Goal: Task Accomplishment & Management: Use online tool/utility

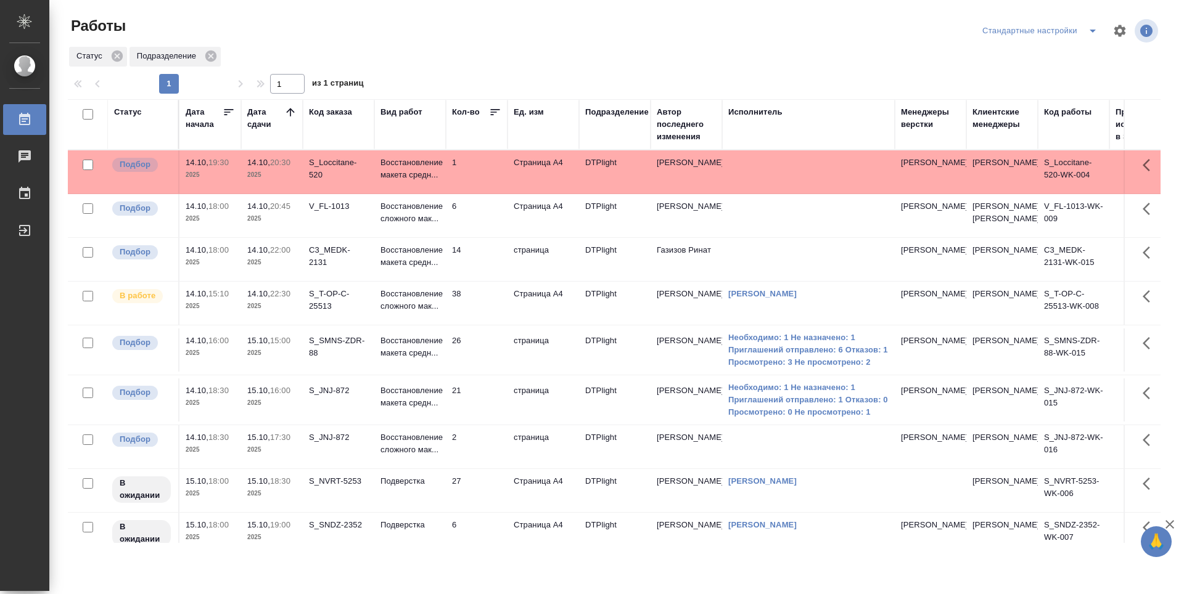
click at [298, 117] on th "Дата сдачи" at bounding box center [272, 124] width 62 height 51
click at [296, 113] on icon at bounding box center [290, 112] width 12 height 12
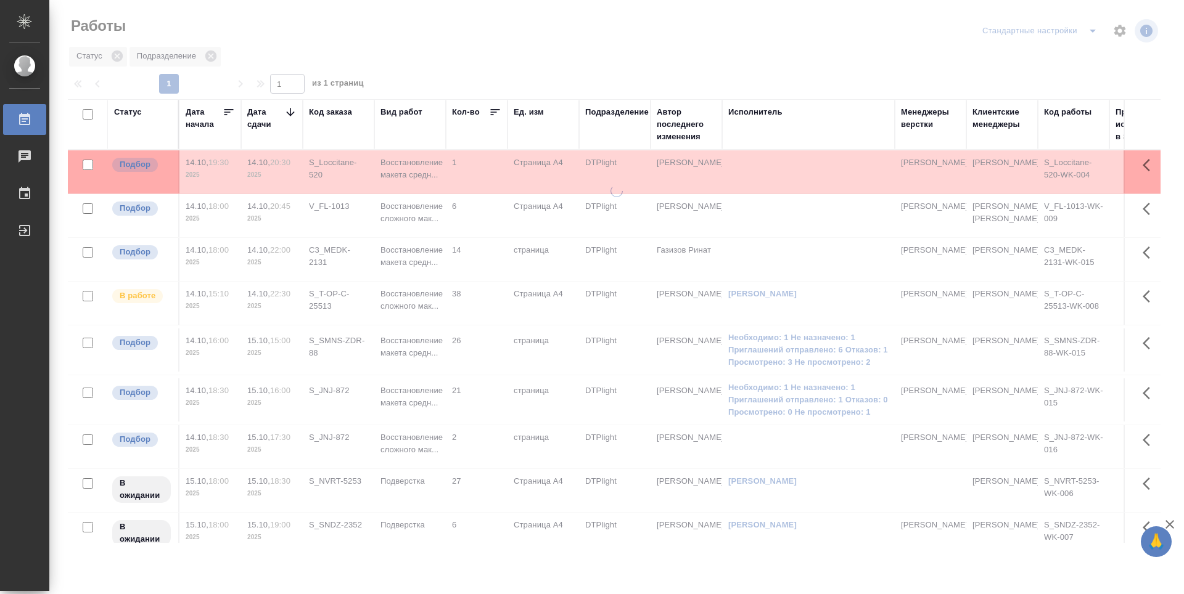
click at [296, 113] on icon at bounding box center [290, 112] width 12 height 12
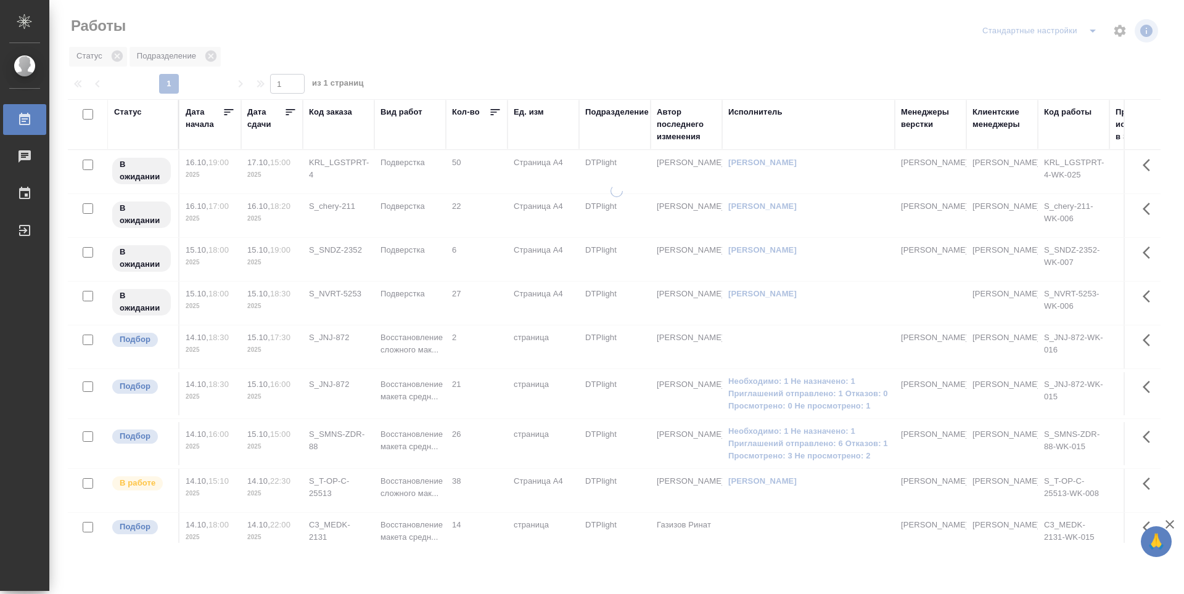
click at [295, 113] on icon at bounding box center [290, 112] width 12 height 12
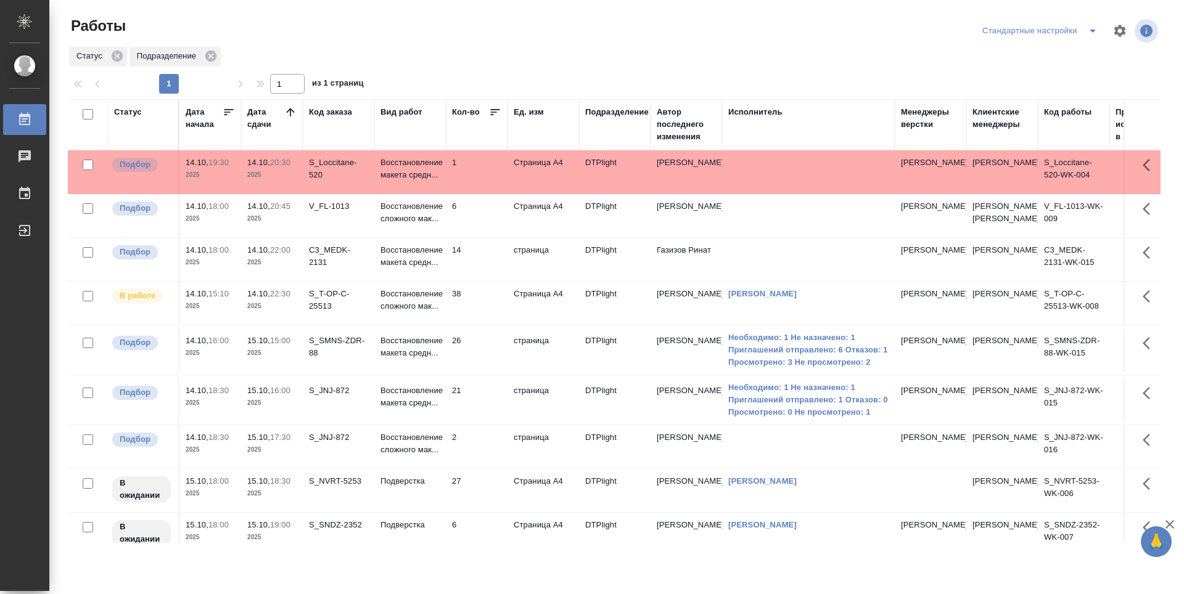
click at [477, 325] on td "38" at bounding box center [477, 303] width 62 height 43
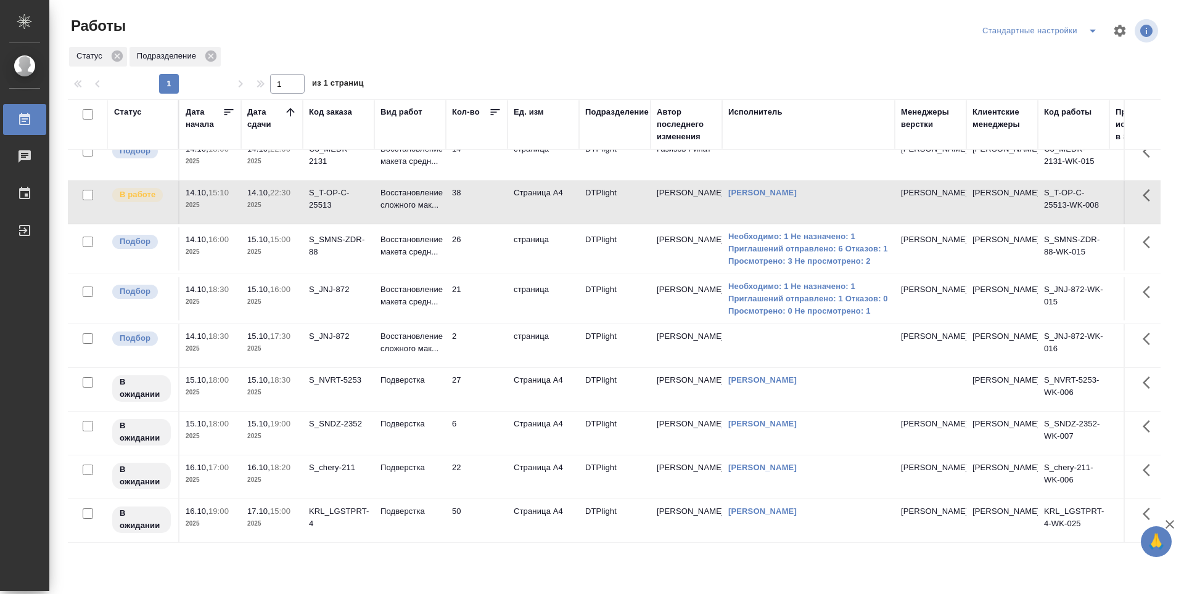
scroll to position [129, 0]
click at [486, 385] on td "27" at bounding box center [477, 389] width 62 height 43
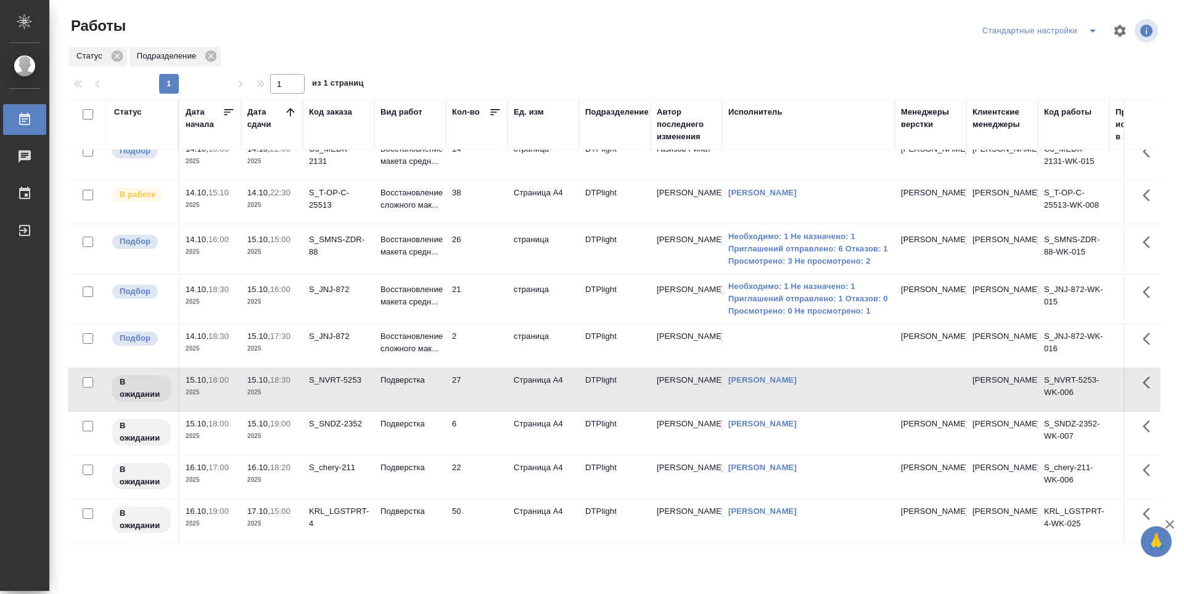
click at [490, 427] on td "6" at bounding box center [477, 433] width 62 height 43
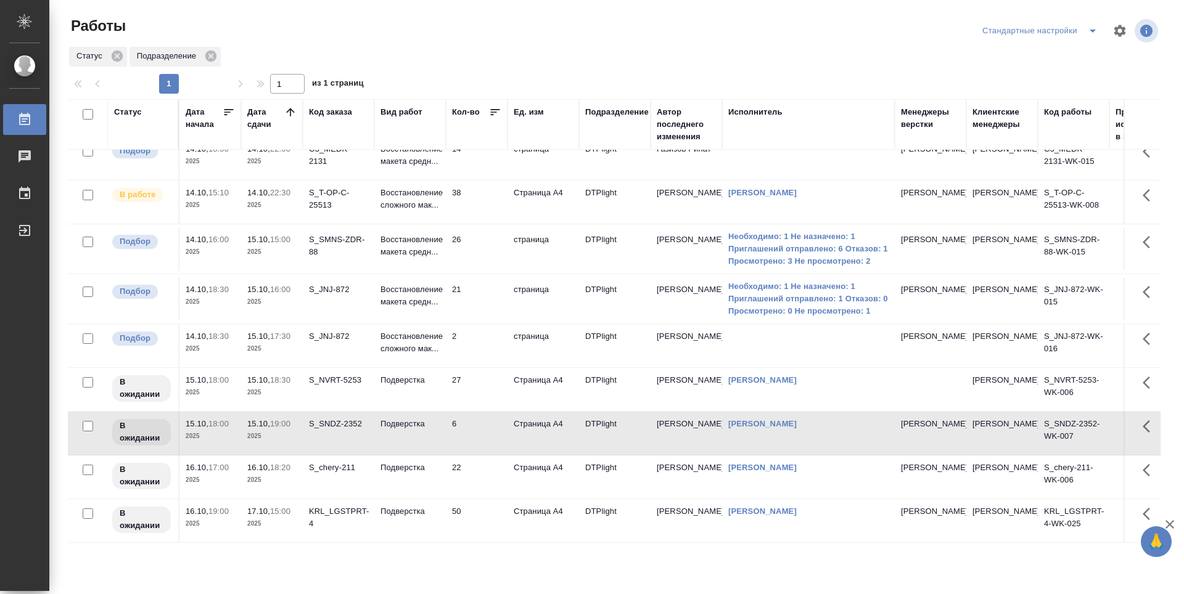
click at [491, 469] on td "22" at bounding box center [477, 477] width 62 height 43
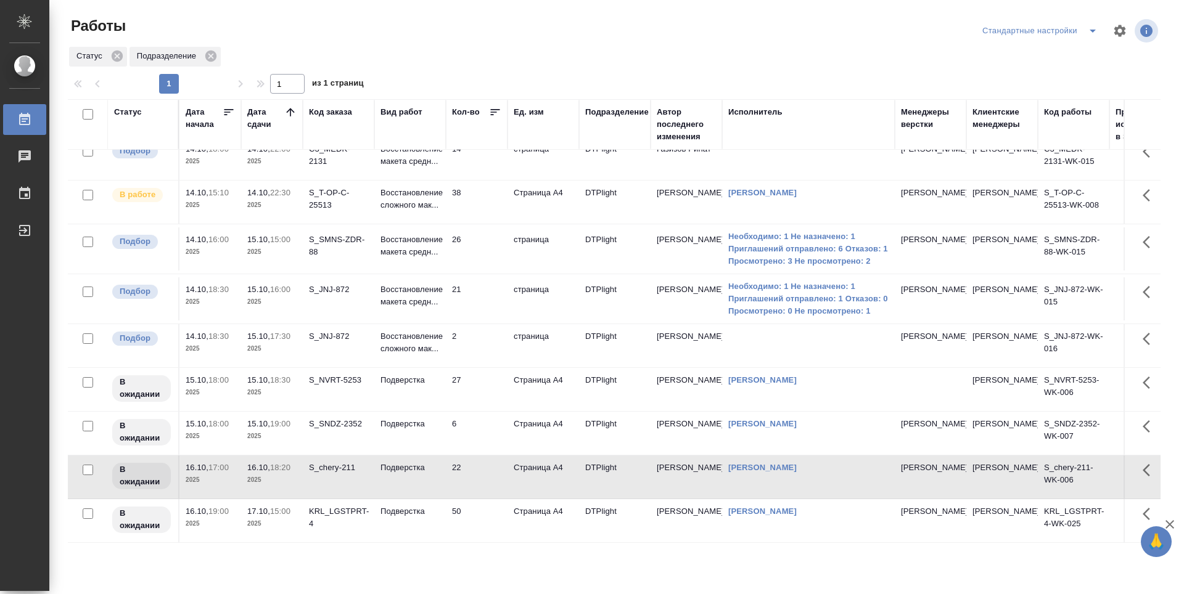
click at [492, 501] on td "50" at bounding box center [477, 520] width 62 height 43
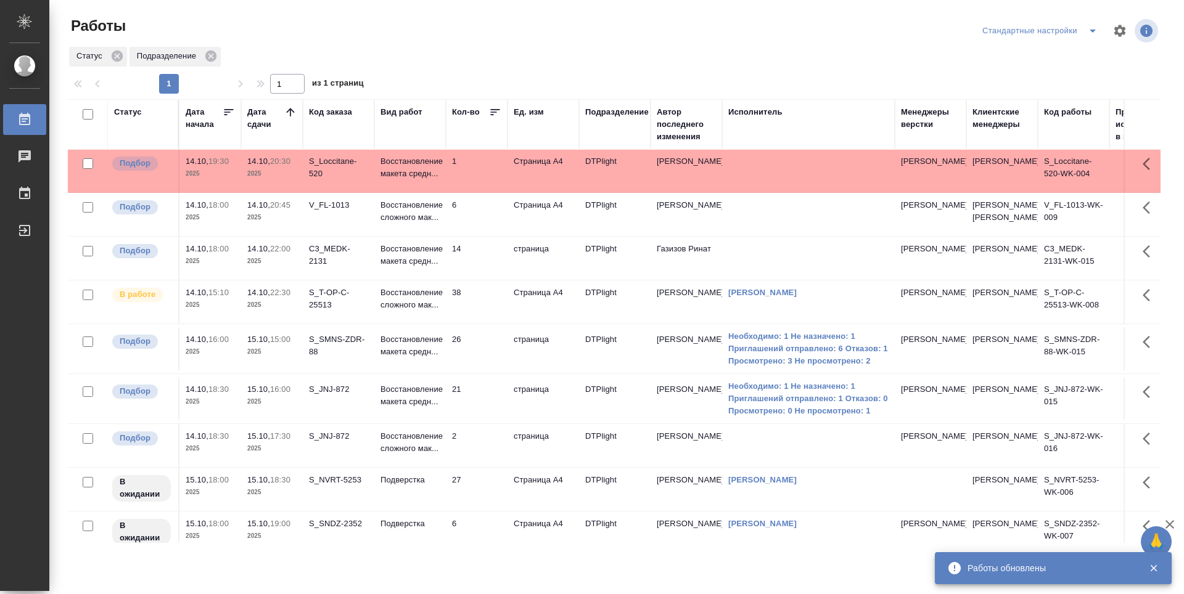
scroll to position [0, 0]
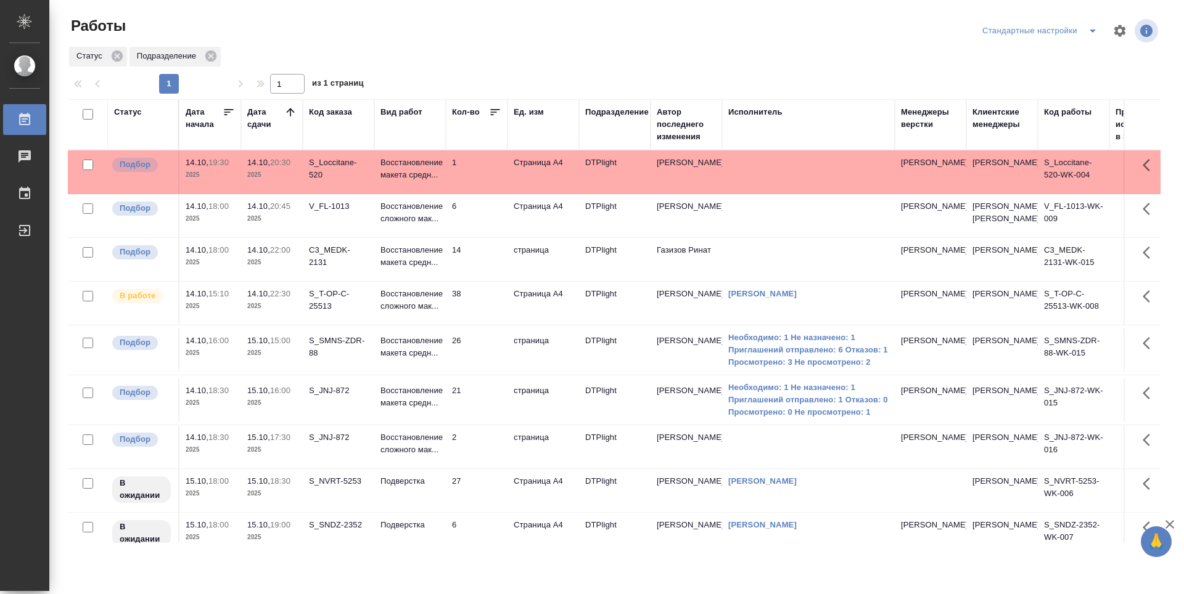
click at [293, 121] on div at bounding box center [290, 114] width 12 height 16
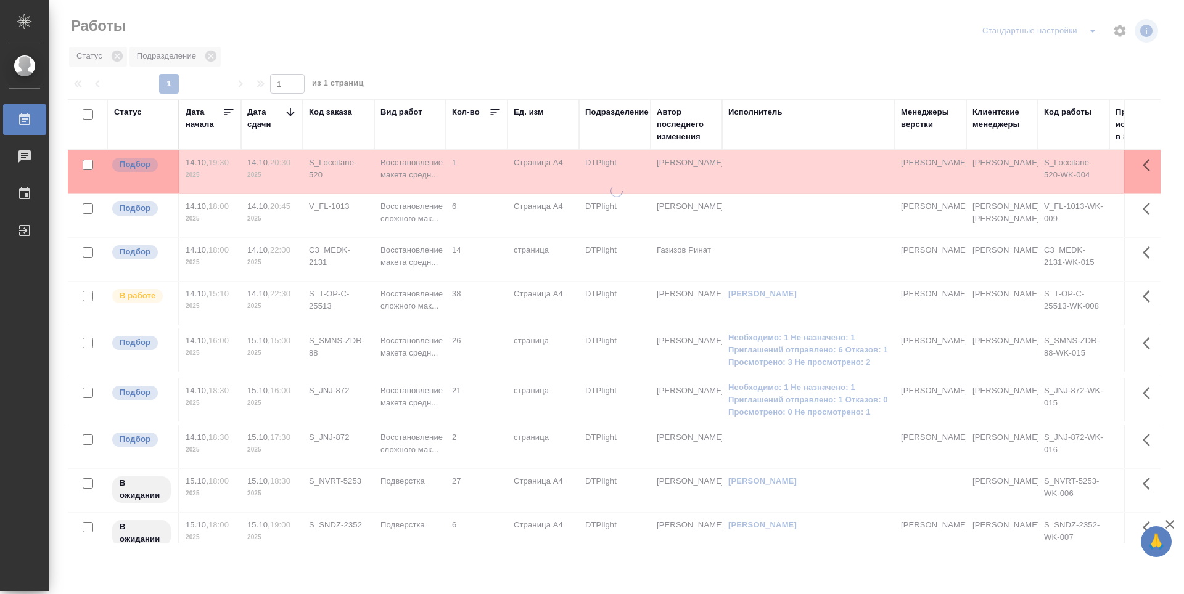
click at [293, 120] on div at bounding box center [290, 114] width 12 height 16
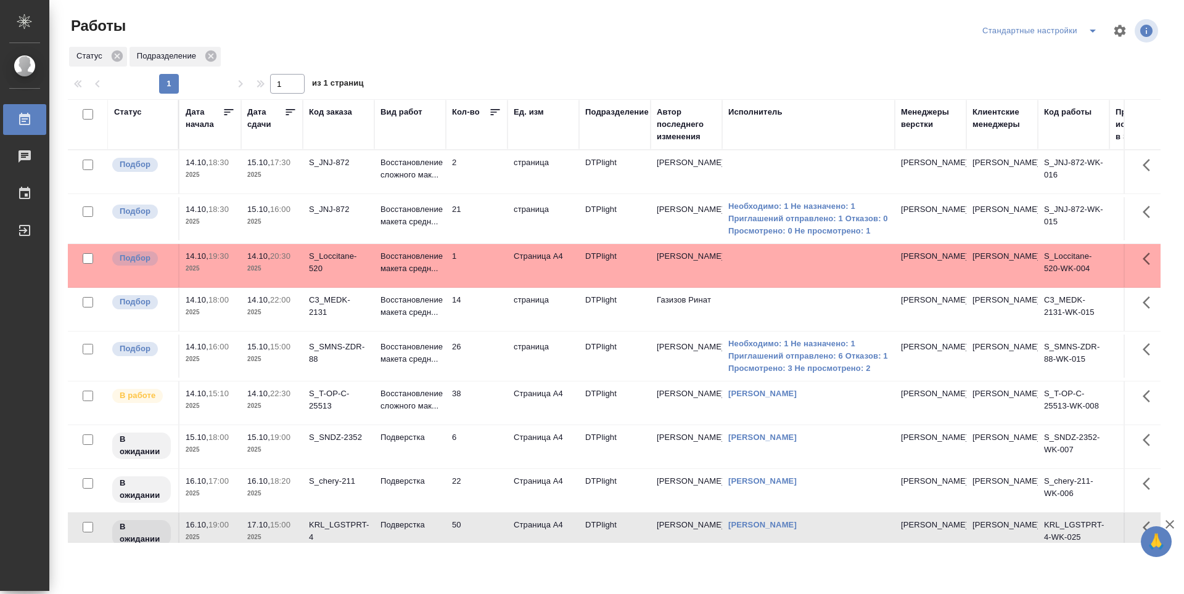
click at [293, 120] on div at bounding box center [290, 114] width 12 height 16
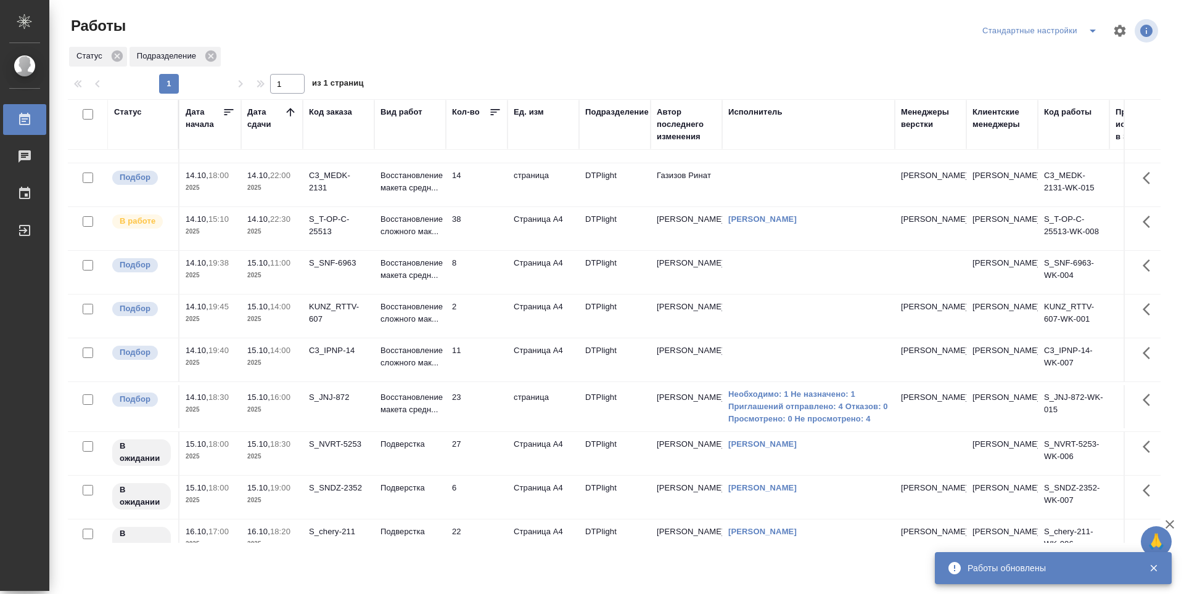
scroll to position [166, 0]
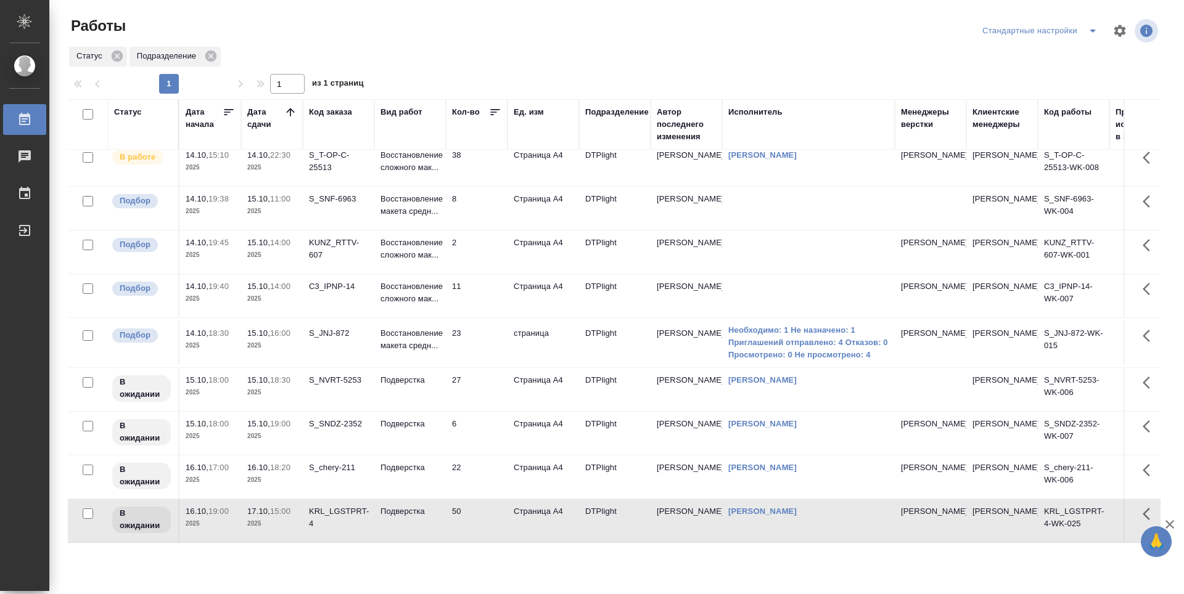
click at [360, 339] on td "S_JNJ-872" at bounding box center [339, 342] width 72 height 43
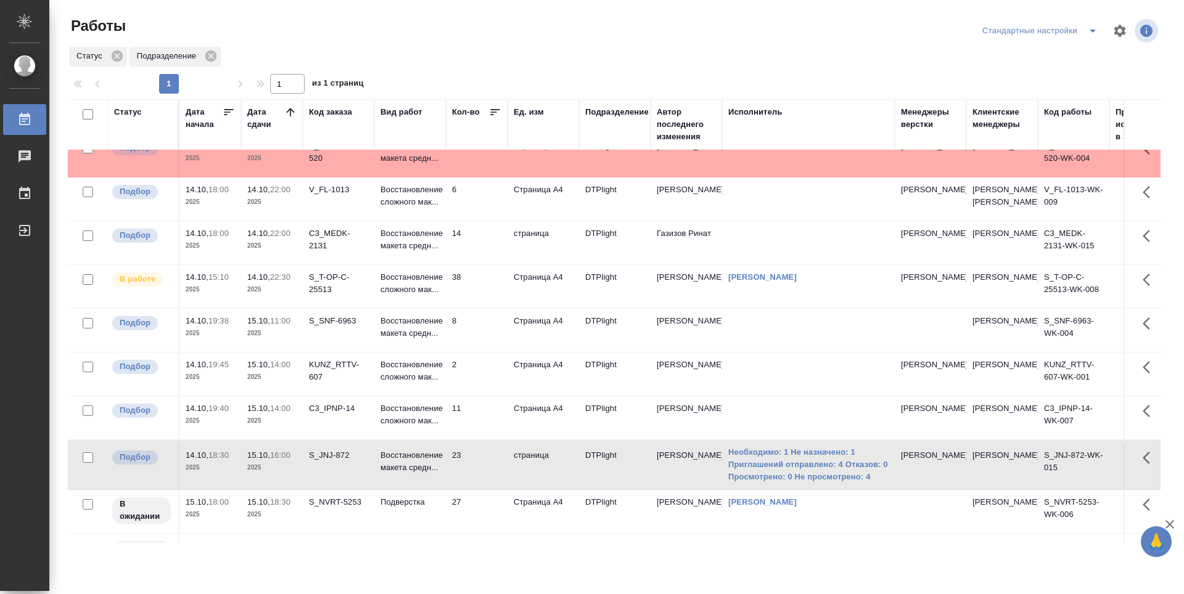
scroll to position [0, 0]
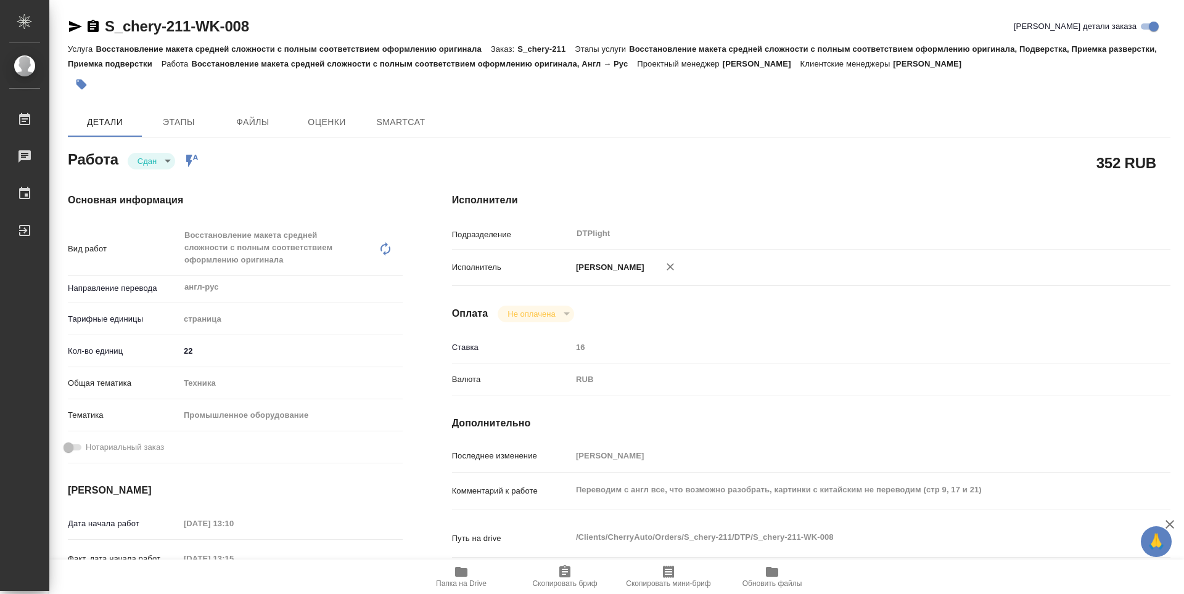
type textarea "x"
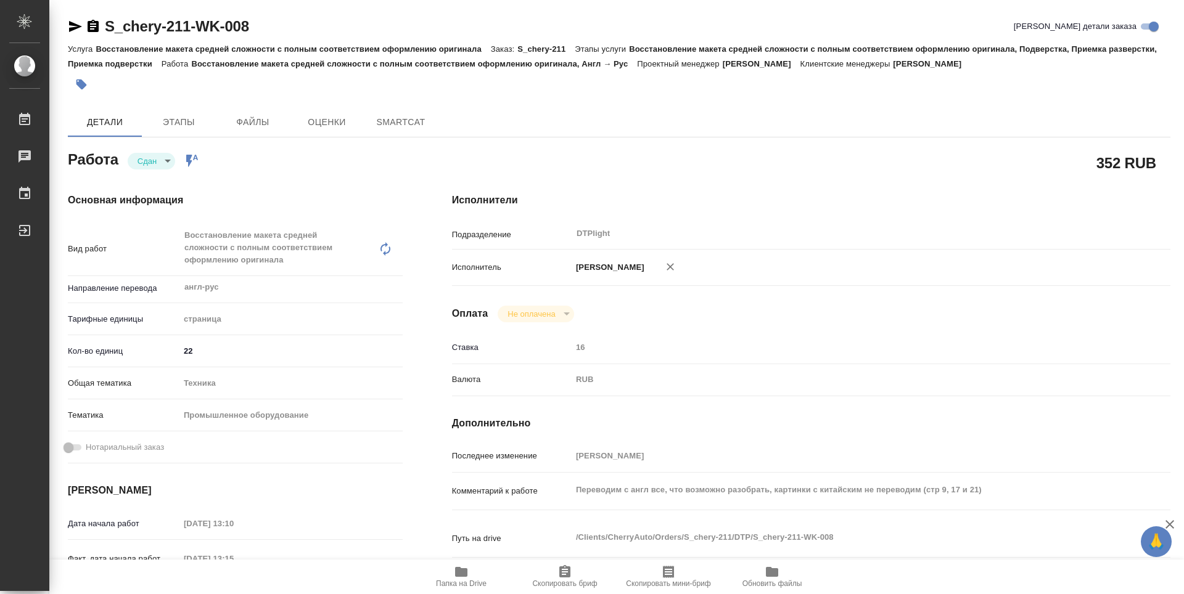
type textarea "x"
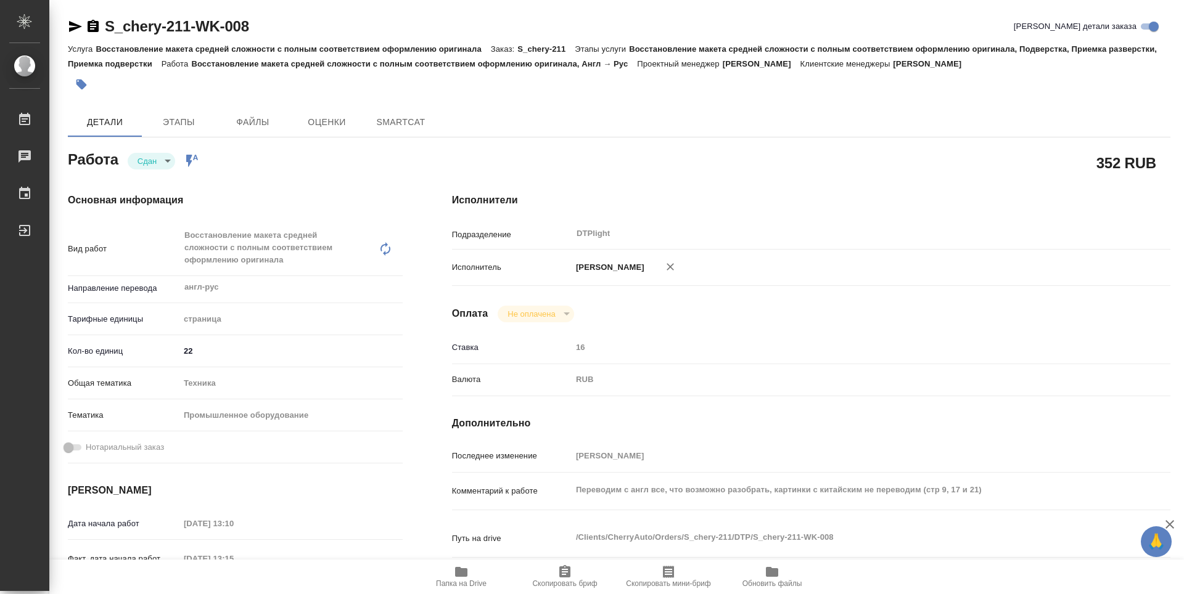
type textarea "x"
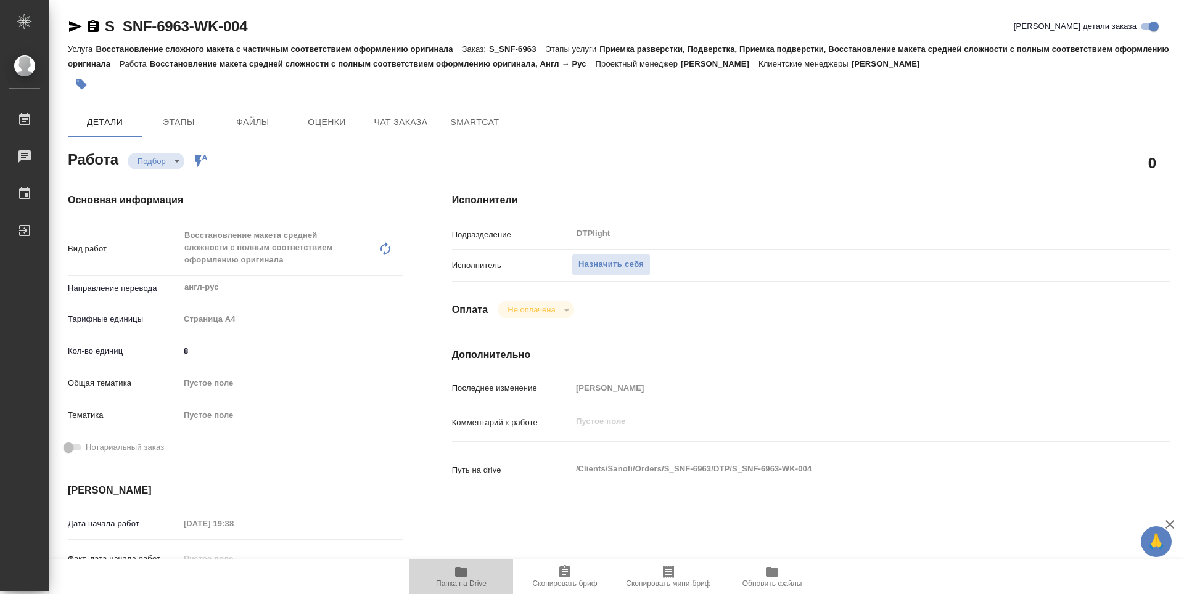
drag, startPoint x: 459, startPoint y: 575, endPoint x: 454, endPoint y: 499, distance: 76.6
click at [458, 575] on icon "button" at bounding box center [461, 572] width 12 height 10
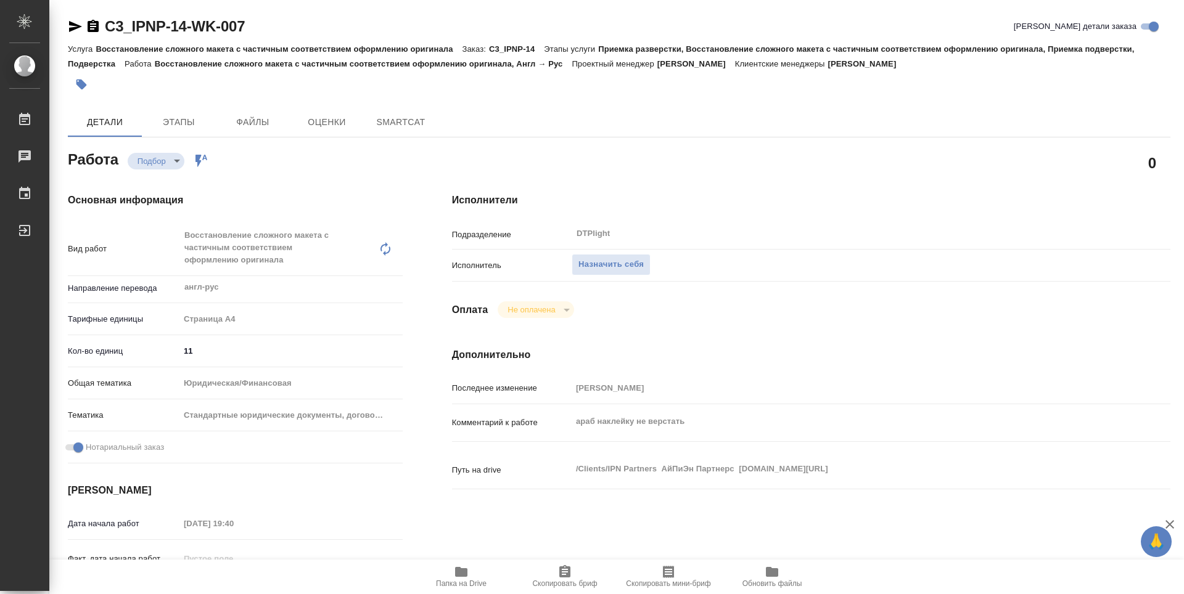
type textarea "x"
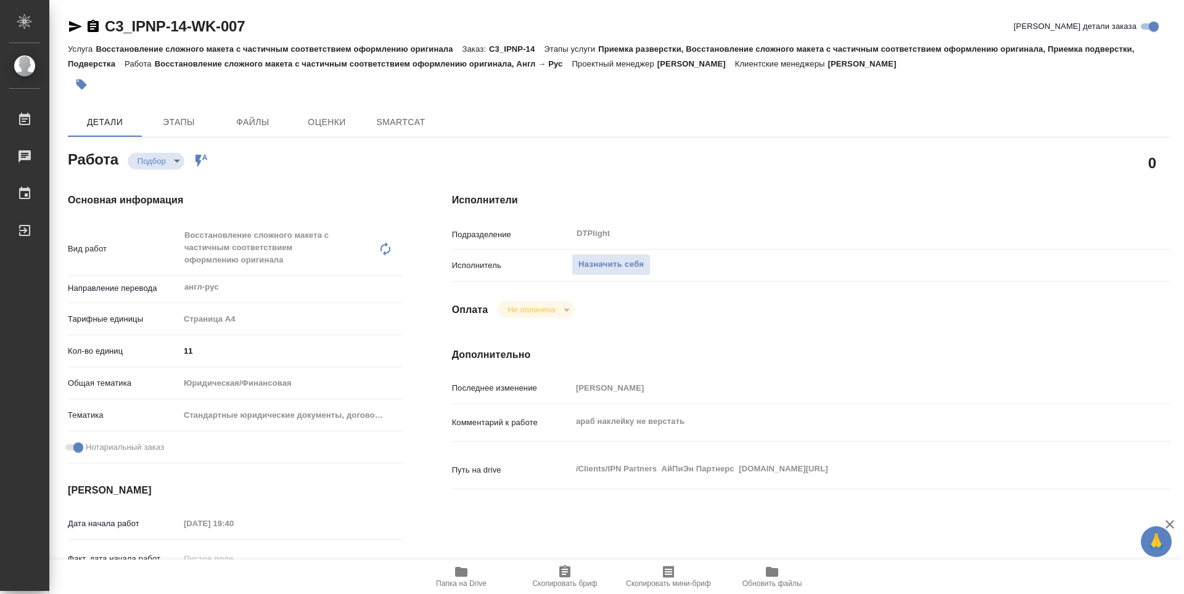
type textarea "x"
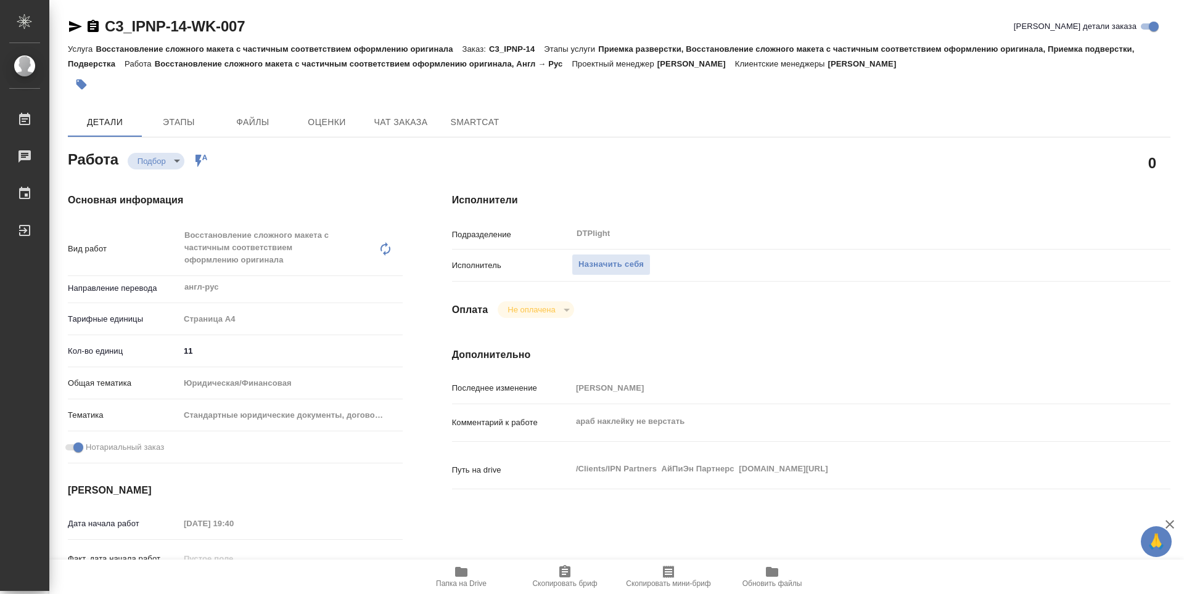
click at [452, 578] on span "Папка на Drive" at bounding box center [461, 576] width 89 height 23
type textarea "x"
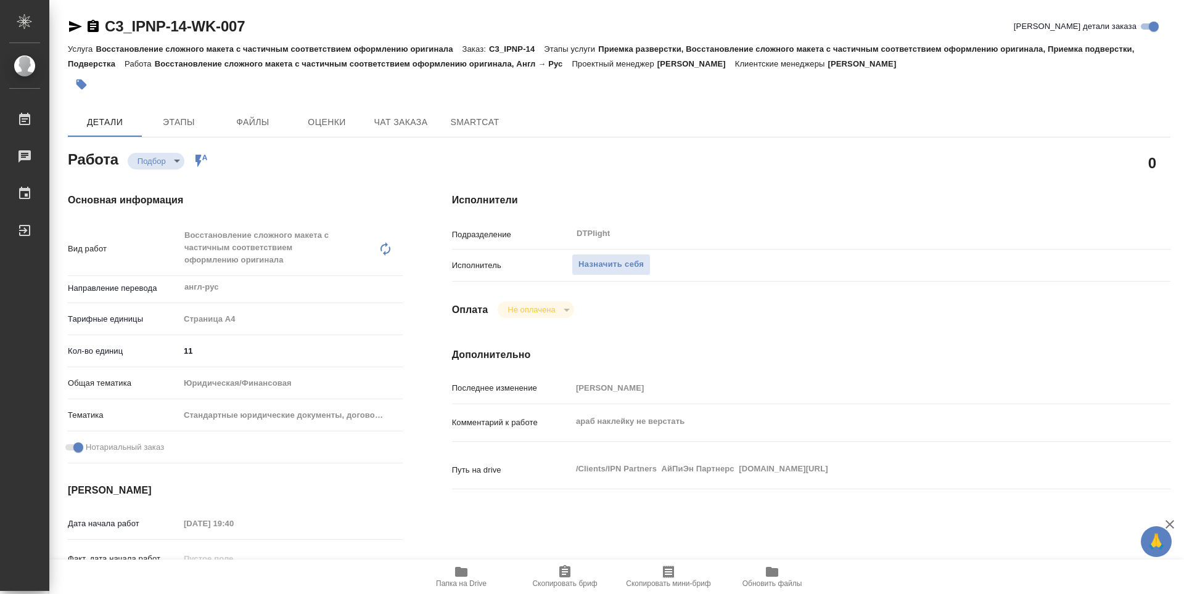
type textarea "x"
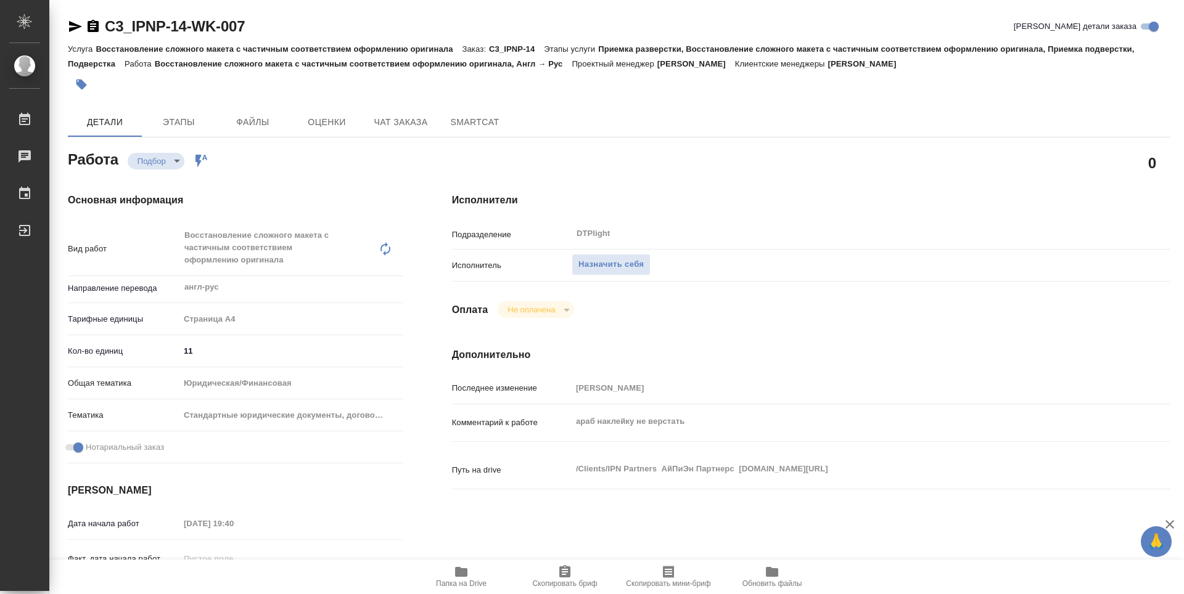
type textarea "x"
